Goal: Find specific page/section: Find specific page/section

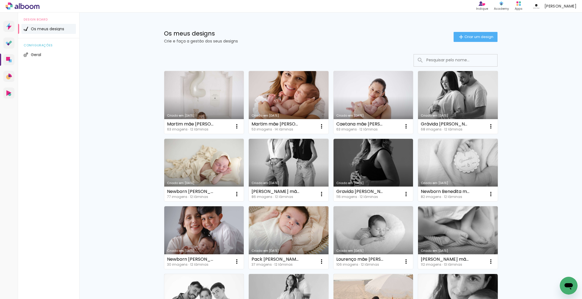
click at [427, 57] on input at bounding box center [462, 59] width 79 height 11
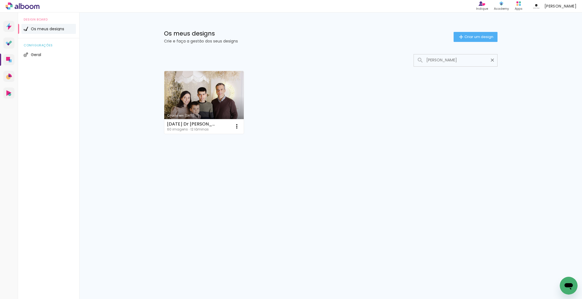
type input "[PERSON_NAME]"
type paper-input "[PERSON_NAME]"
type input "o"
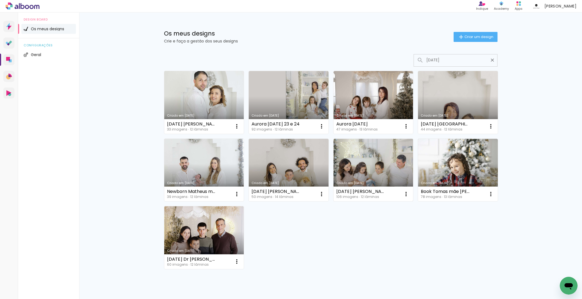
scroll to position [22, 0]
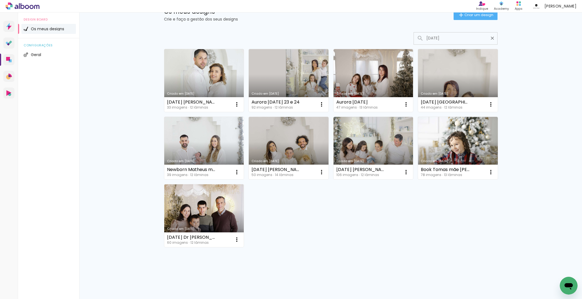
type input "[DATE]"
type paper-input "[DATE]"
click at [30, 6] on icon at bounding box center [31, 7] width 4 height 4
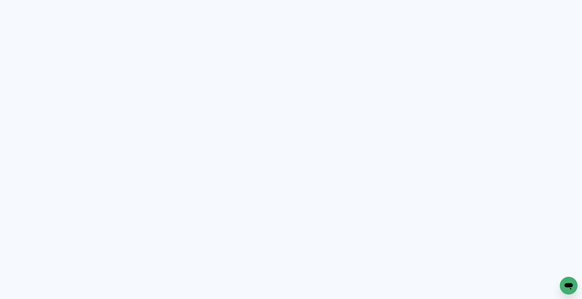
scroll to position [9, 0]
